Goal: Find specific page/section: Find specific page/section

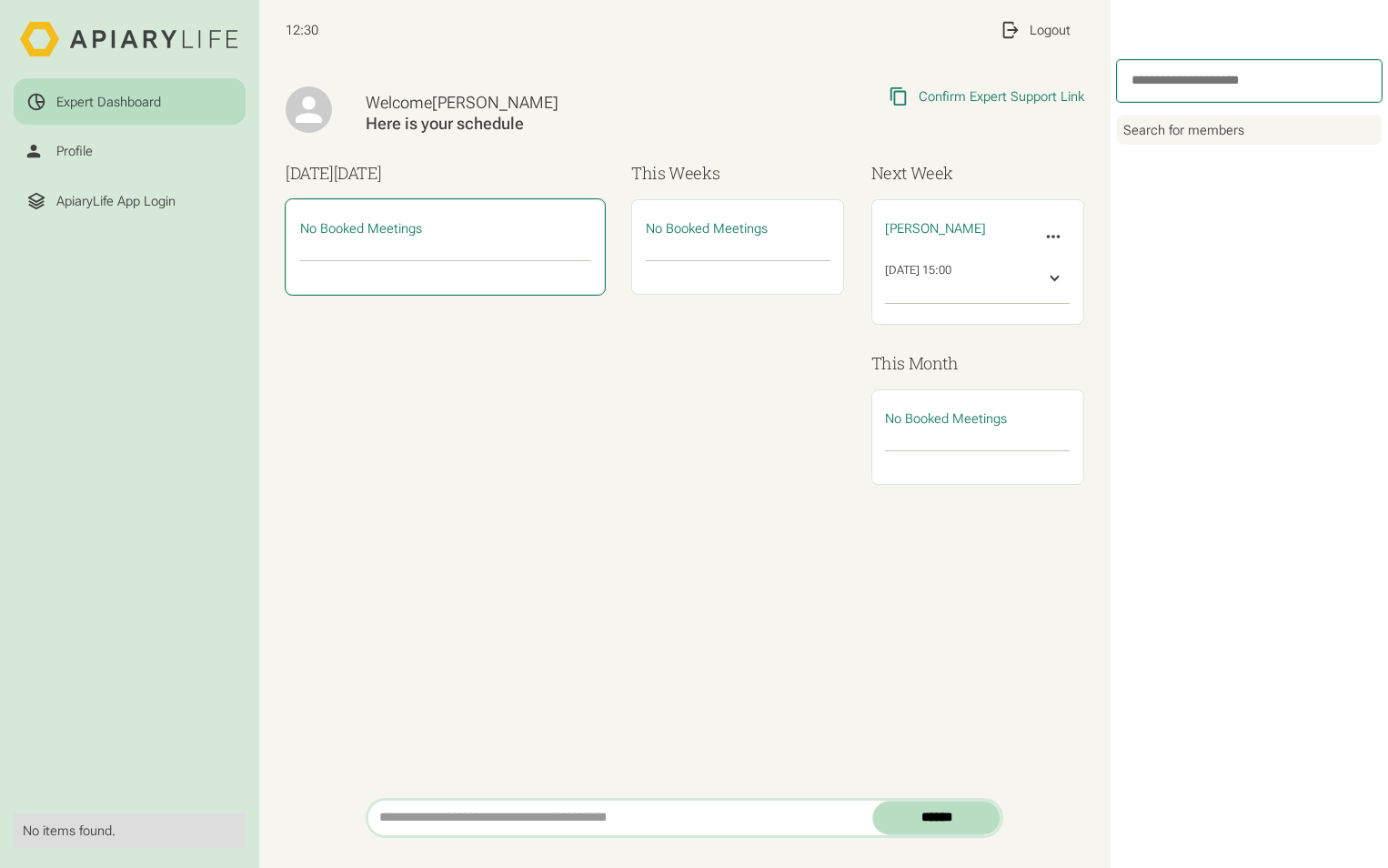
click at [355, 221] on span "No Booked Meetings" at bounding box center [361, 228] width 122 height 16
click at [1208, 76] on input "search" at bounding box center [1249, 81] width 265 height 42
click at [402, 229] on span "No Booked Meetings" at bounding box center [361, 228] width 122 height 16
click at [391, 224] on span "No Booked Meetings" at bounding box center [361, 228] width 122 height 16
